Goal: Task Accomplishment & Management: Use online tool/utility

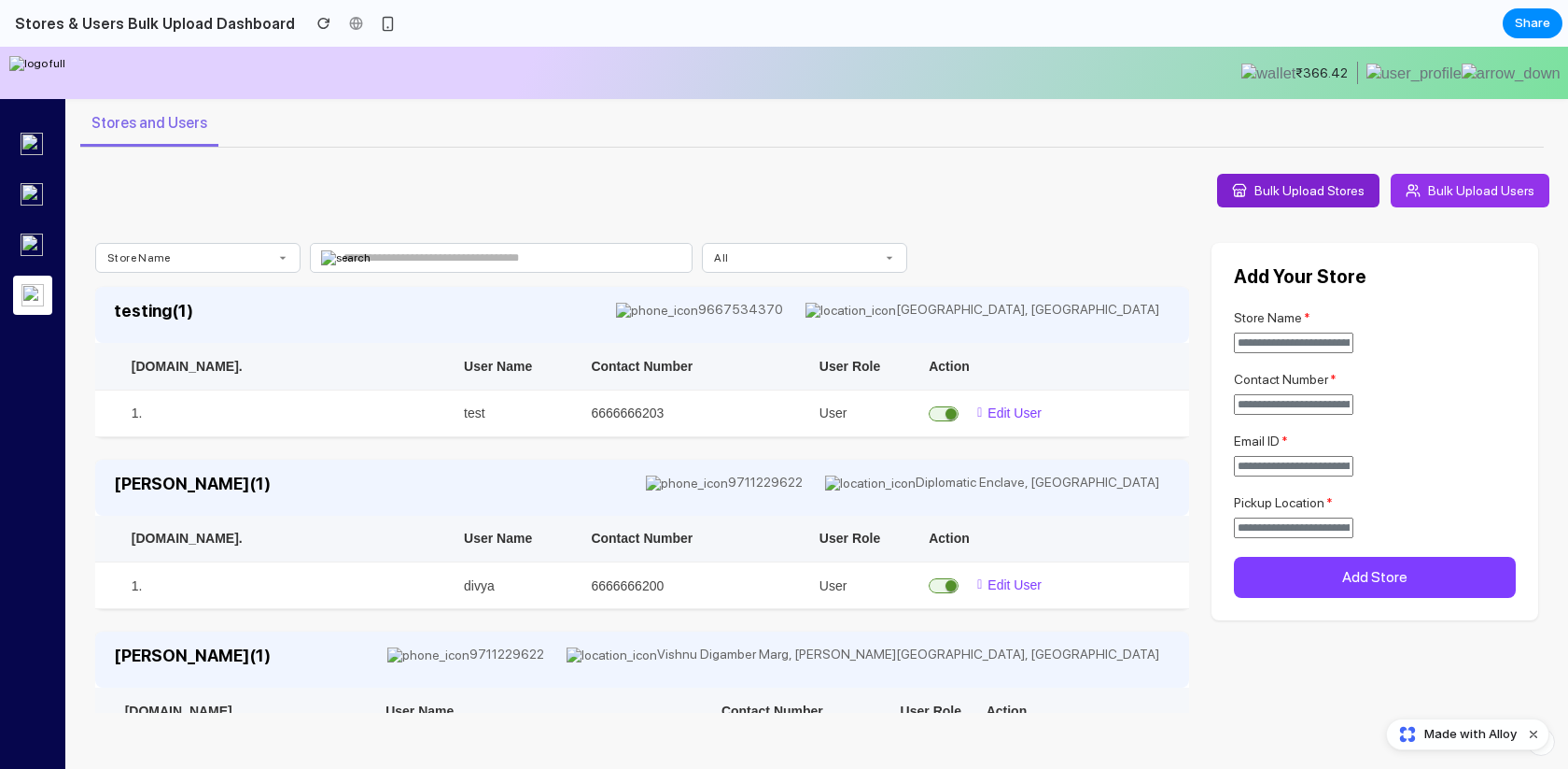
click at [1287, 186] on span "Bulk Upload Stores" at bounding box center [1309, 190] width 110 height 15
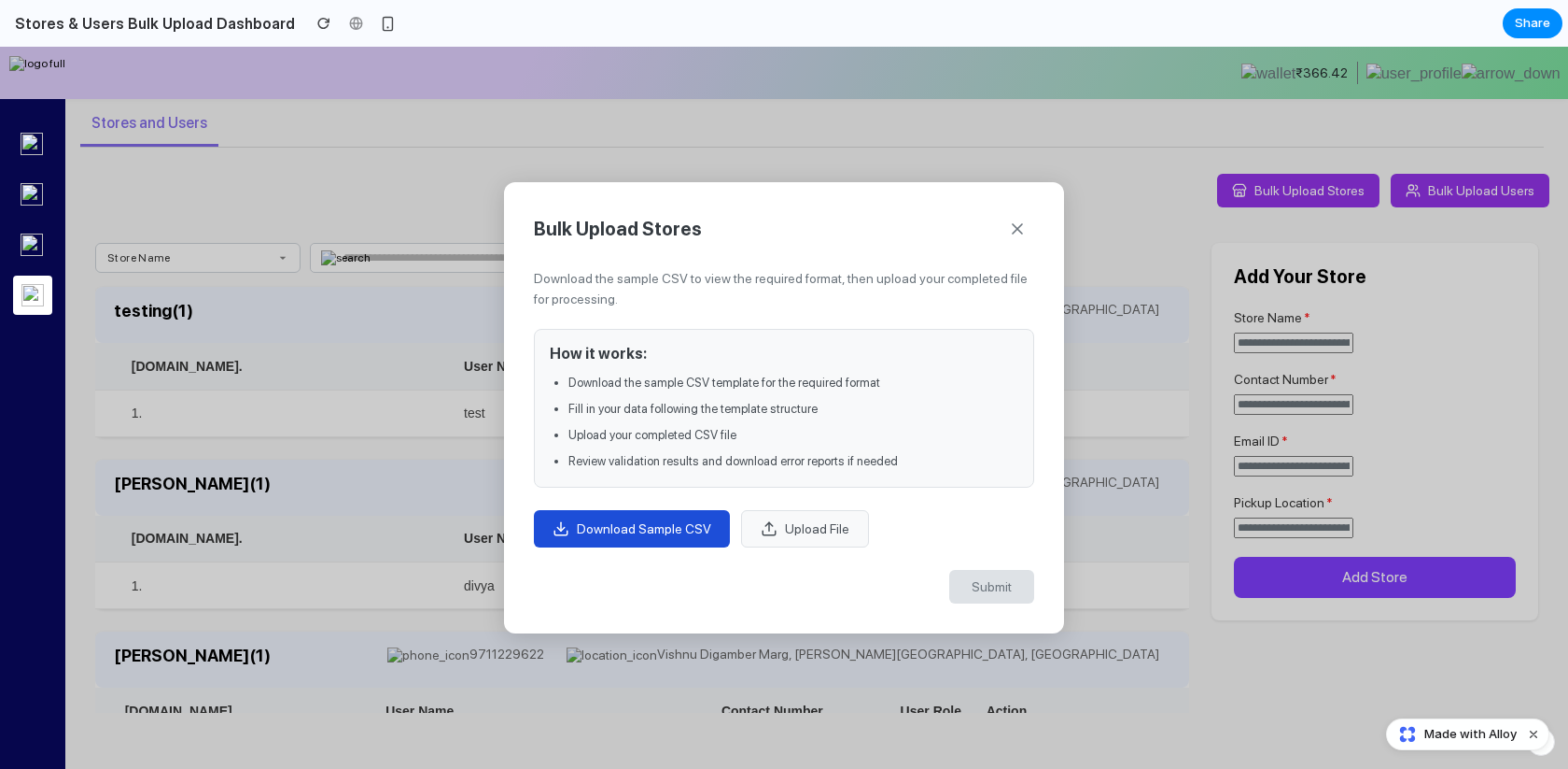
click at [809, 527] on span "Upload File" at bounding box center [816, 528] width 65 height 15
click at [1019, 228] on icon at bounding box center [1017, 229] width 19 height 19
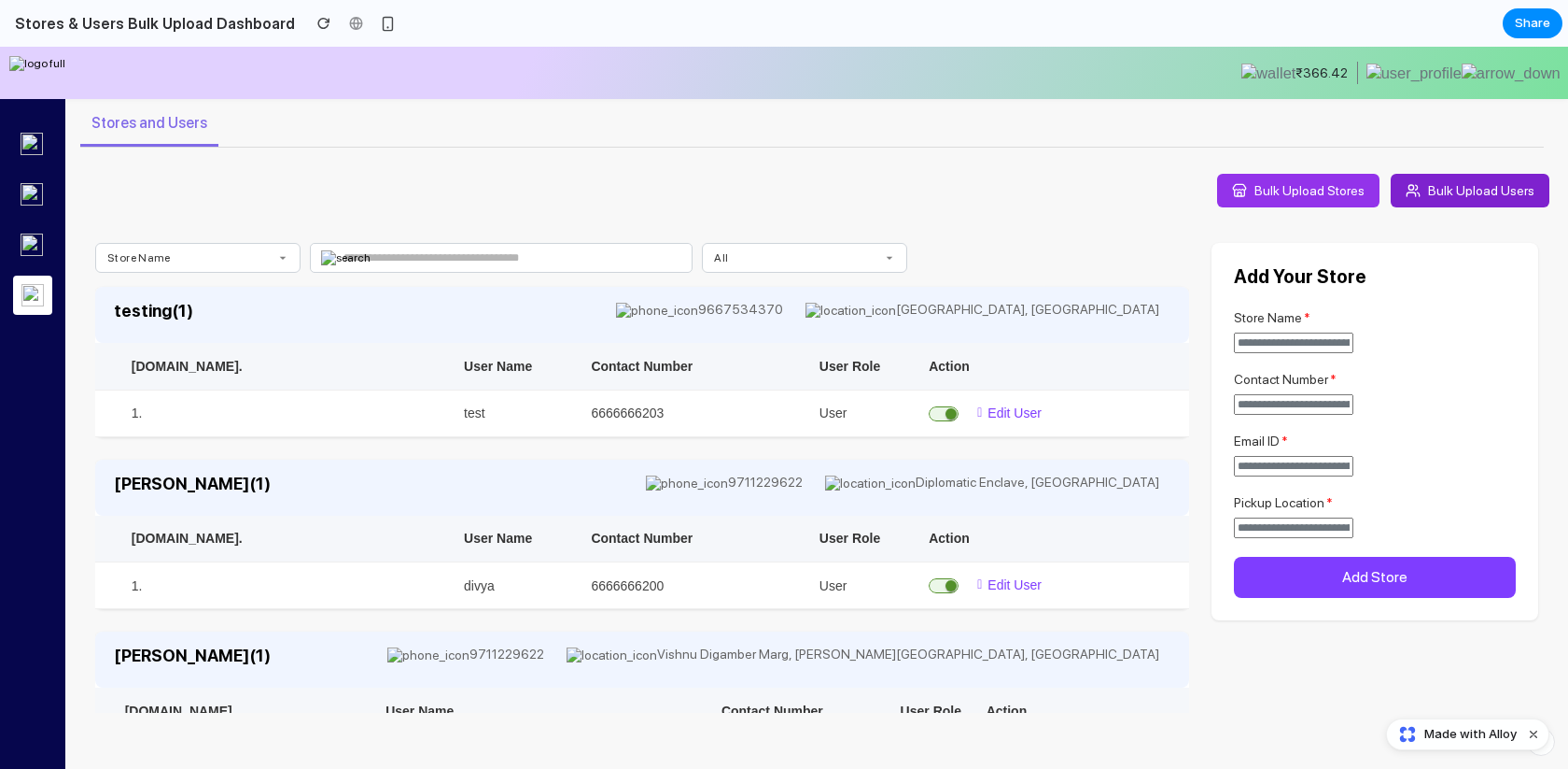
click at [1449, 190] on span "Bulk Upload Users" at bounding box center [1481, 190] width 106 height 15
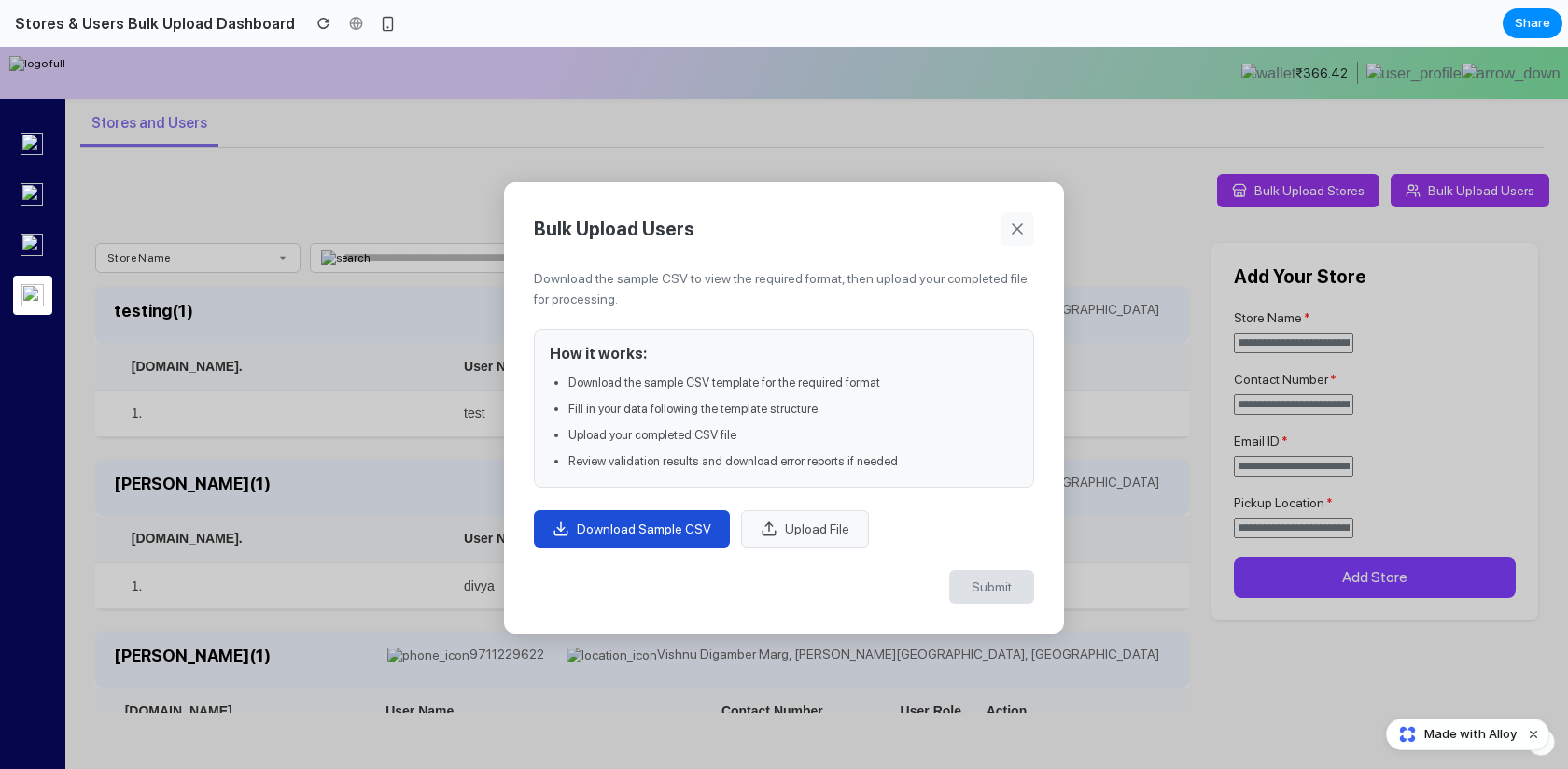
click at [1020, 227] on icon at bounding box center [1017, 229] width 19 height 19
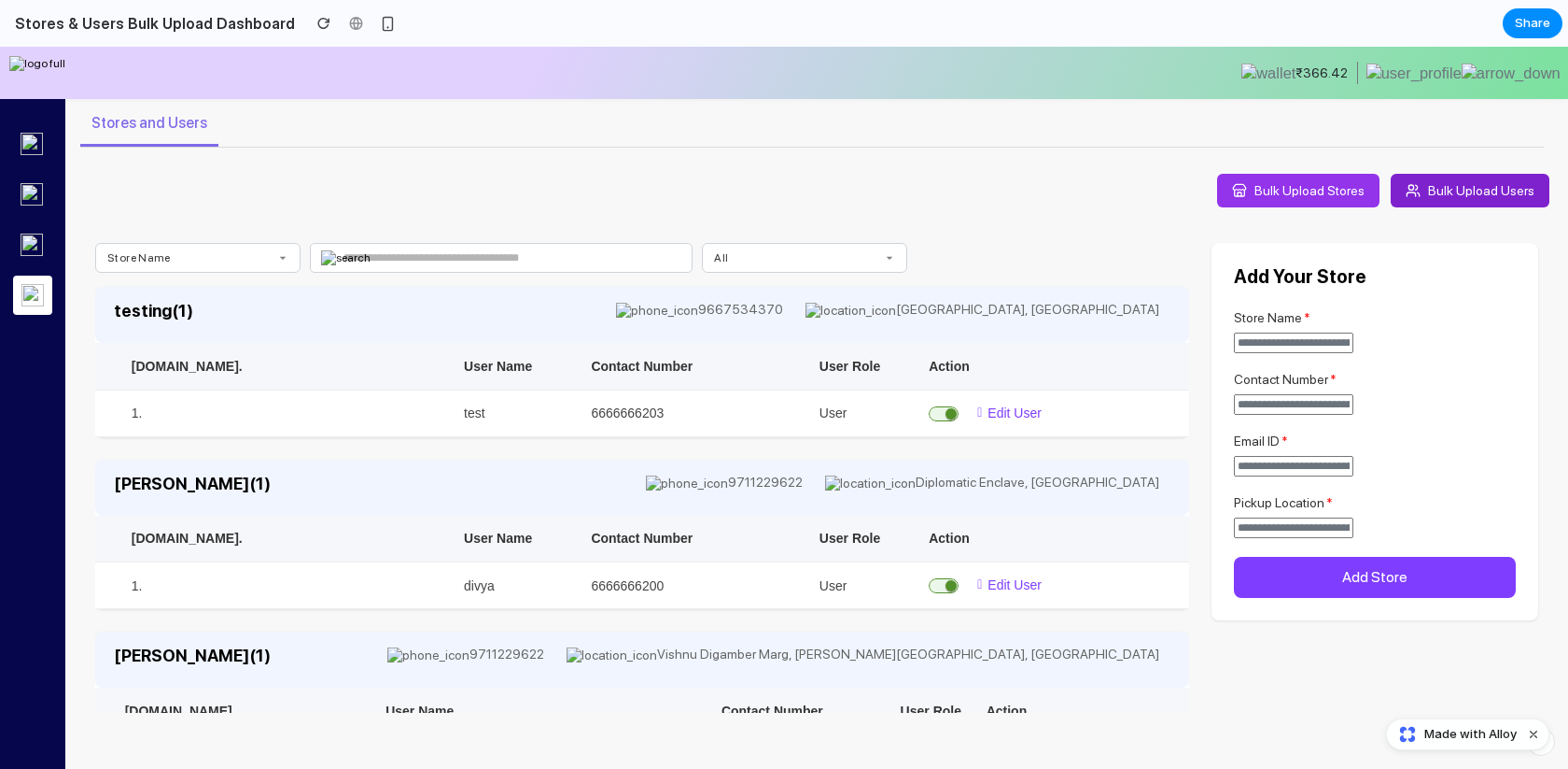
click at [1452, 178] on button "Bulk Upload Users" at bounding box center [1471, 191] width 159 height 34
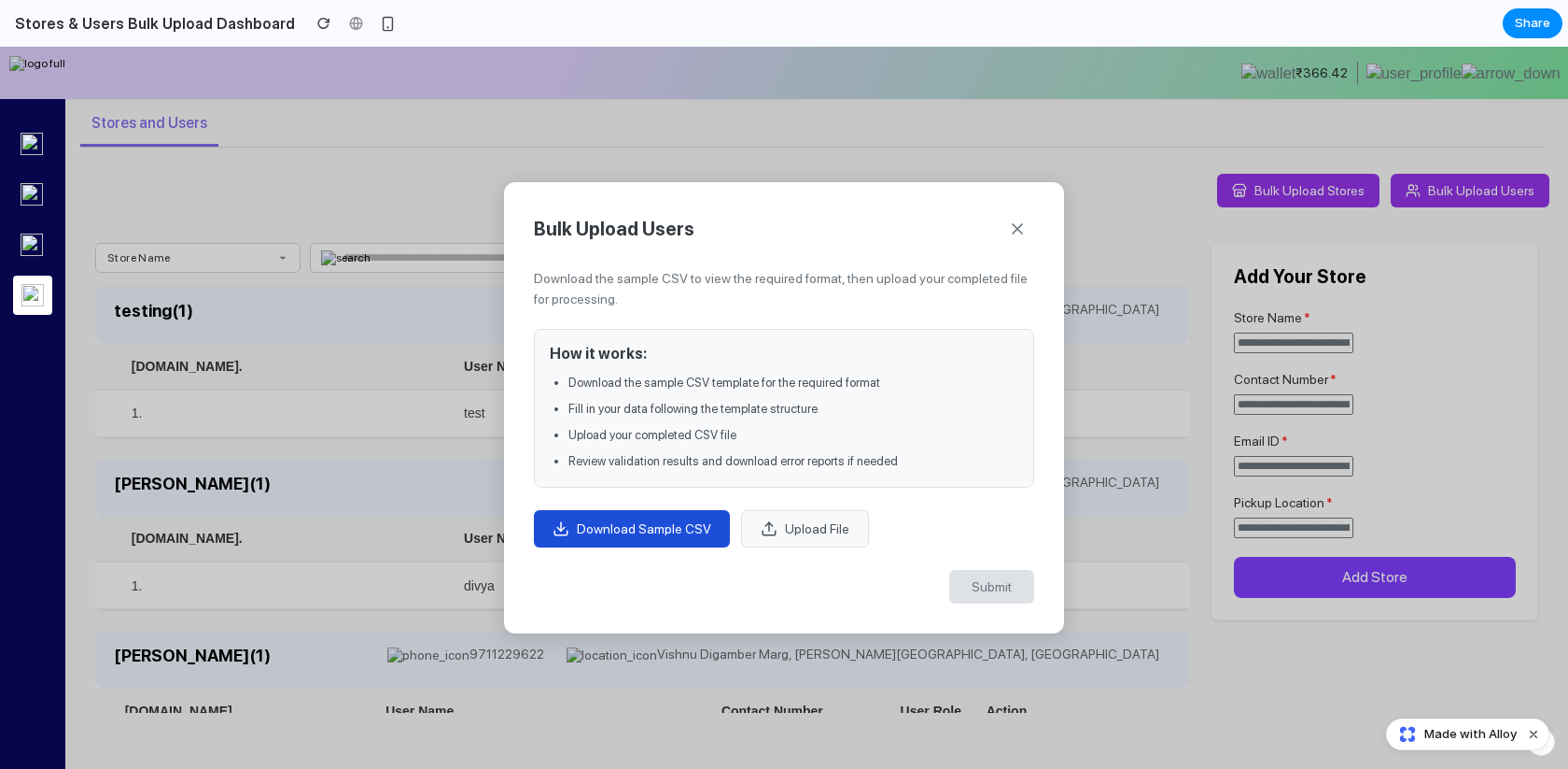
click at [682, 519] on button "Download Sample CSV" at bounding box center [631, 529] width 196 height 38
